Goal: Check status: Check status

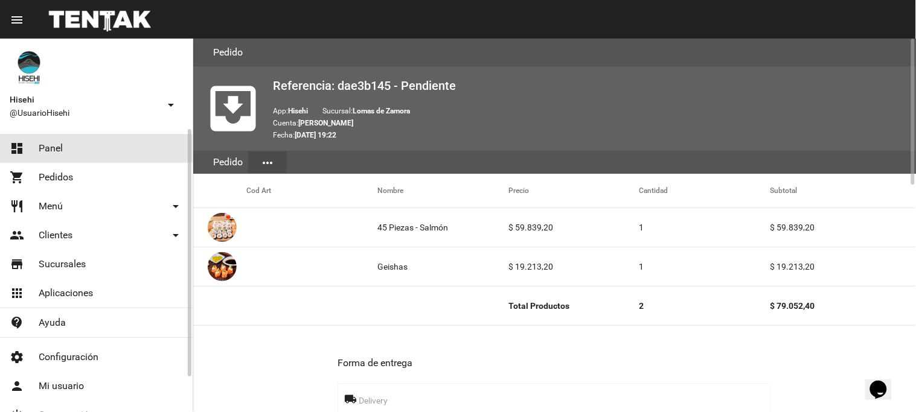
click at [69, 149] on link "dashboard Panel" at bounding box center [96, 148] width 193 height 29
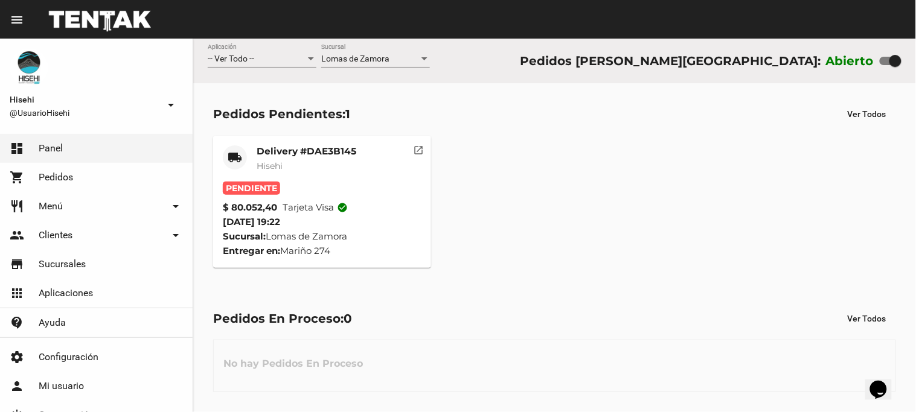
click at [323, 171] on mat-card-subtitle "Hisehi" at bounding box center [307, 166] width 100 height 12
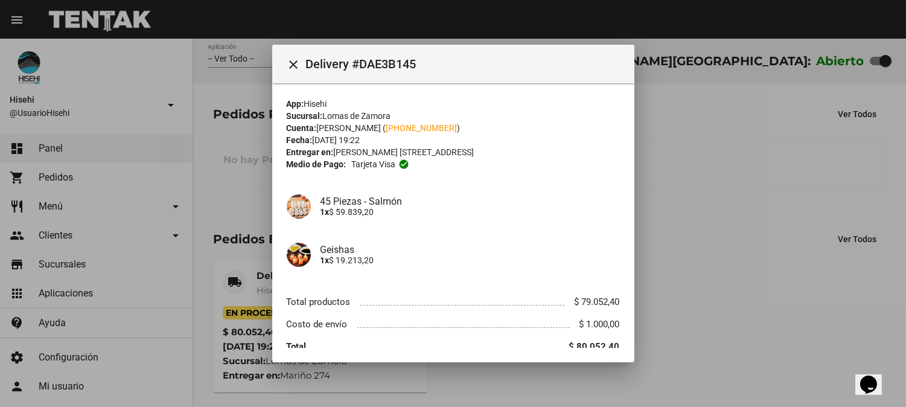
click at [209, 166] on div at bounding box center [453, 203] width 906 height 407
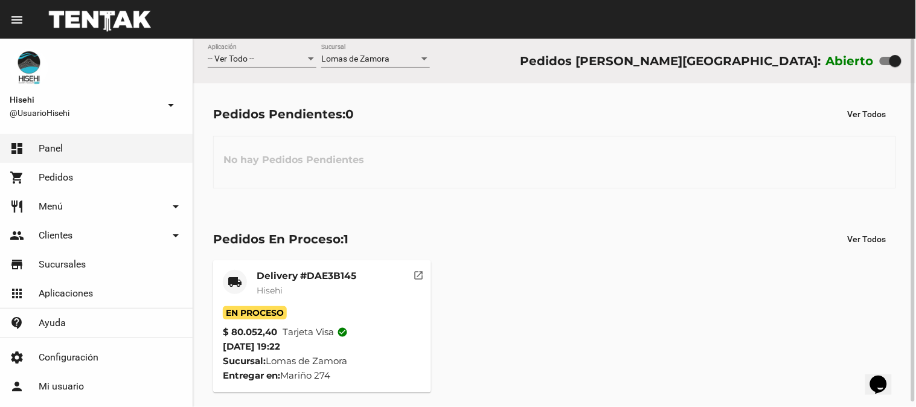
scroll to position [5, 0]
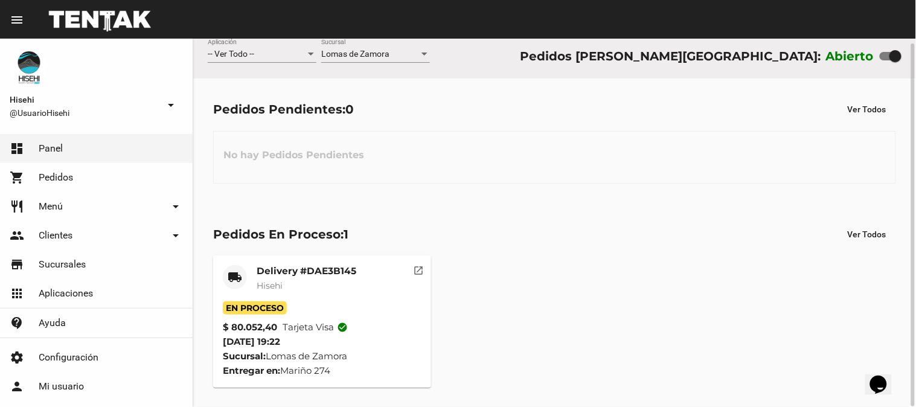
drag, startPoint x: 301, startPoint y: 155, endPoint x: 266, endPoint y: 202, distance: 58.7
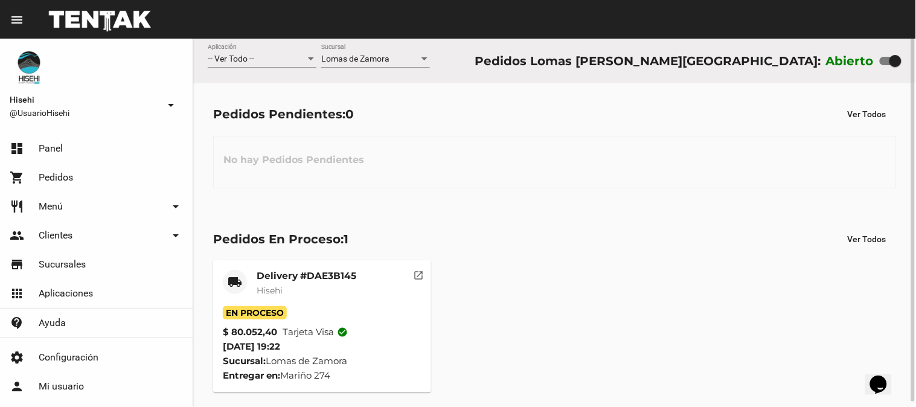
click at [264, 278] on mat-card-title "Delivery #DAE3B145" at bounding box center [307, 276] width 100 height 12
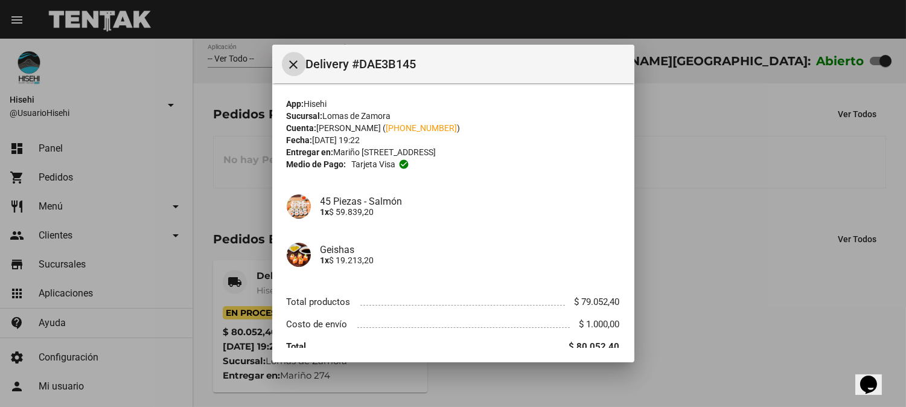
click at [242, 175] on div at bounding box center [453, 203] width 906 height 407
